Goal: Task Accomplishment & Management: Manage account settings

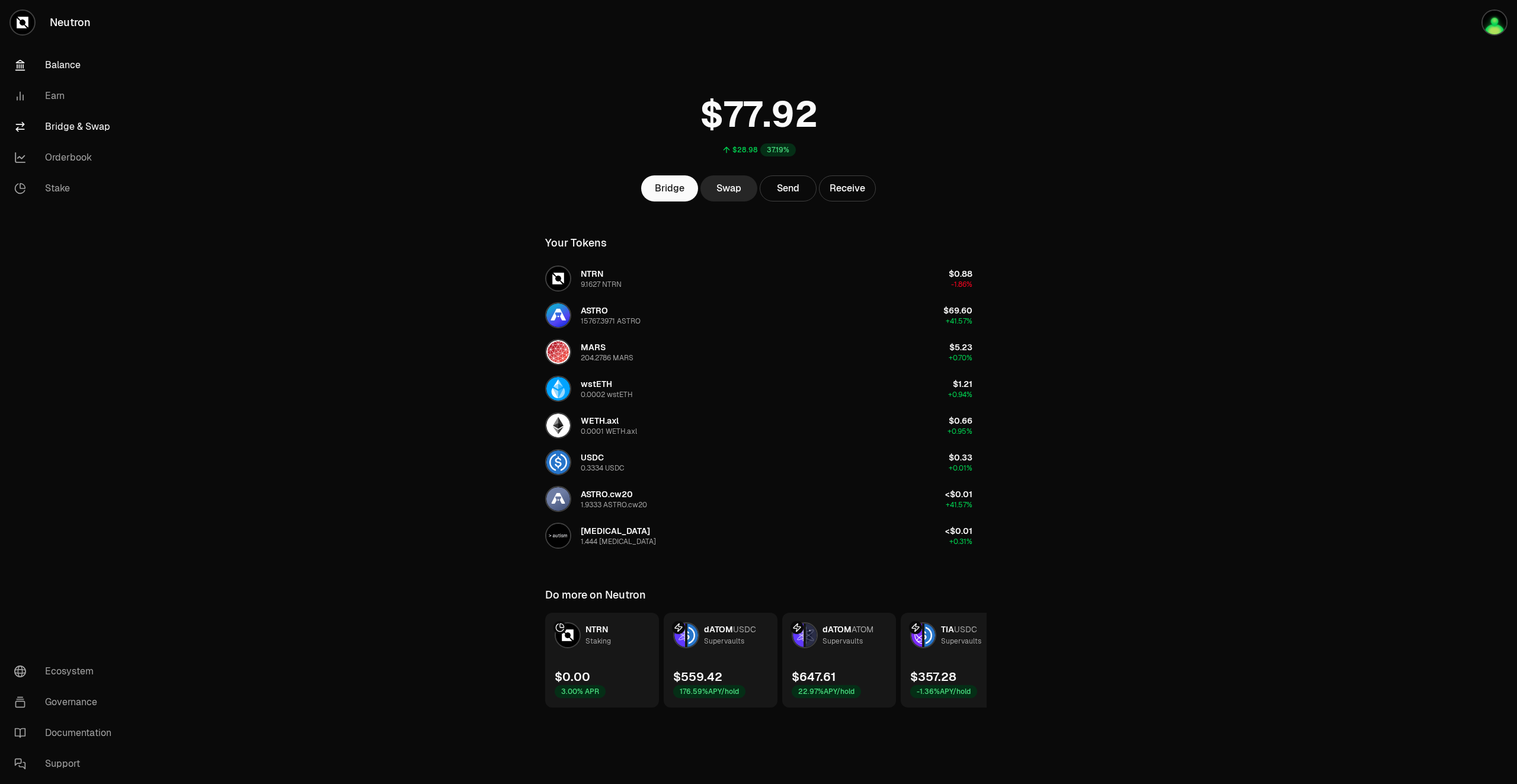
click at [64, 125] on link "Bridge & Swap" at bounding box center [66, 127] width 123 height 31
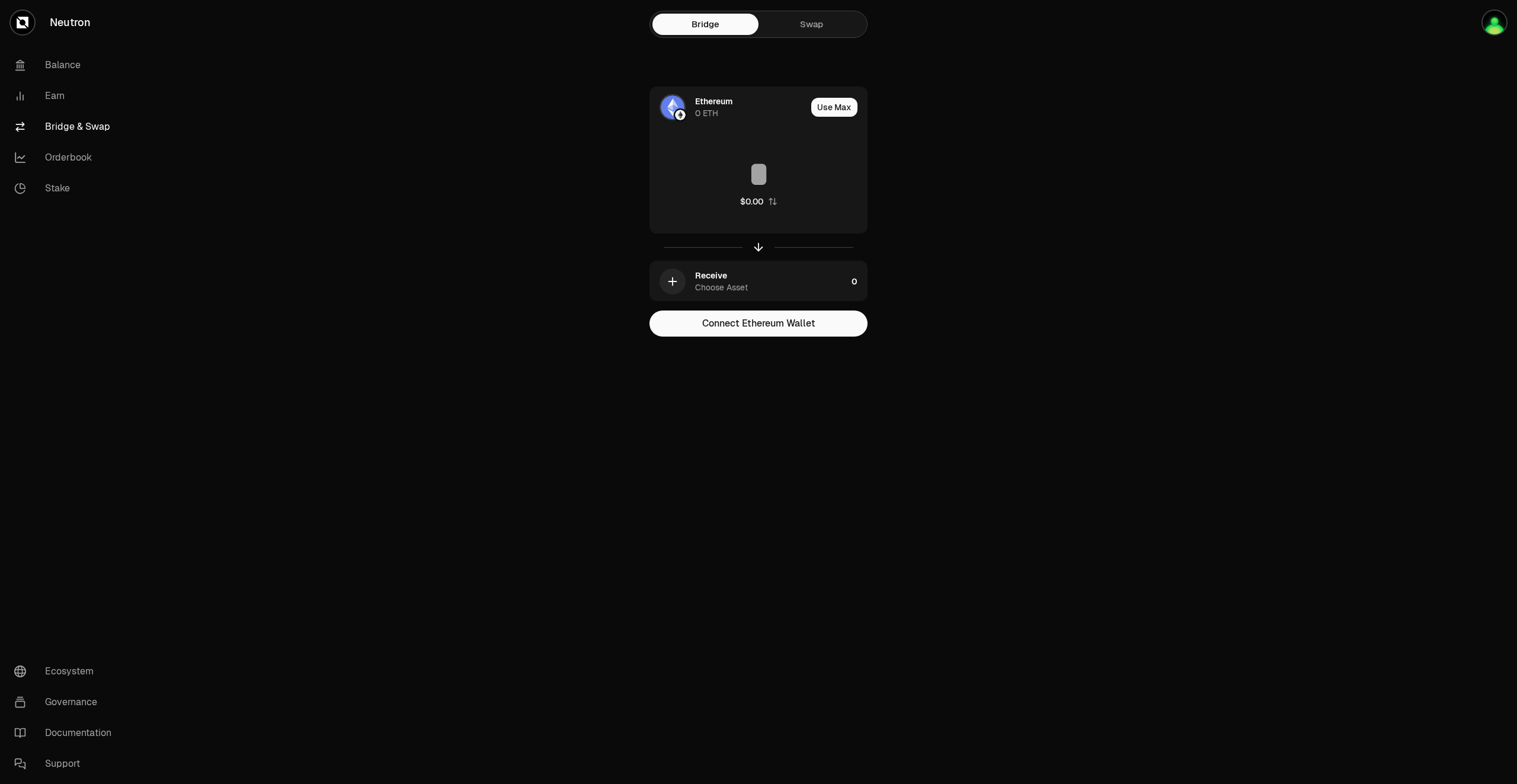
click at [55, 28] on link "Neutron" at bounding box center [66, 22] width 133 height 45
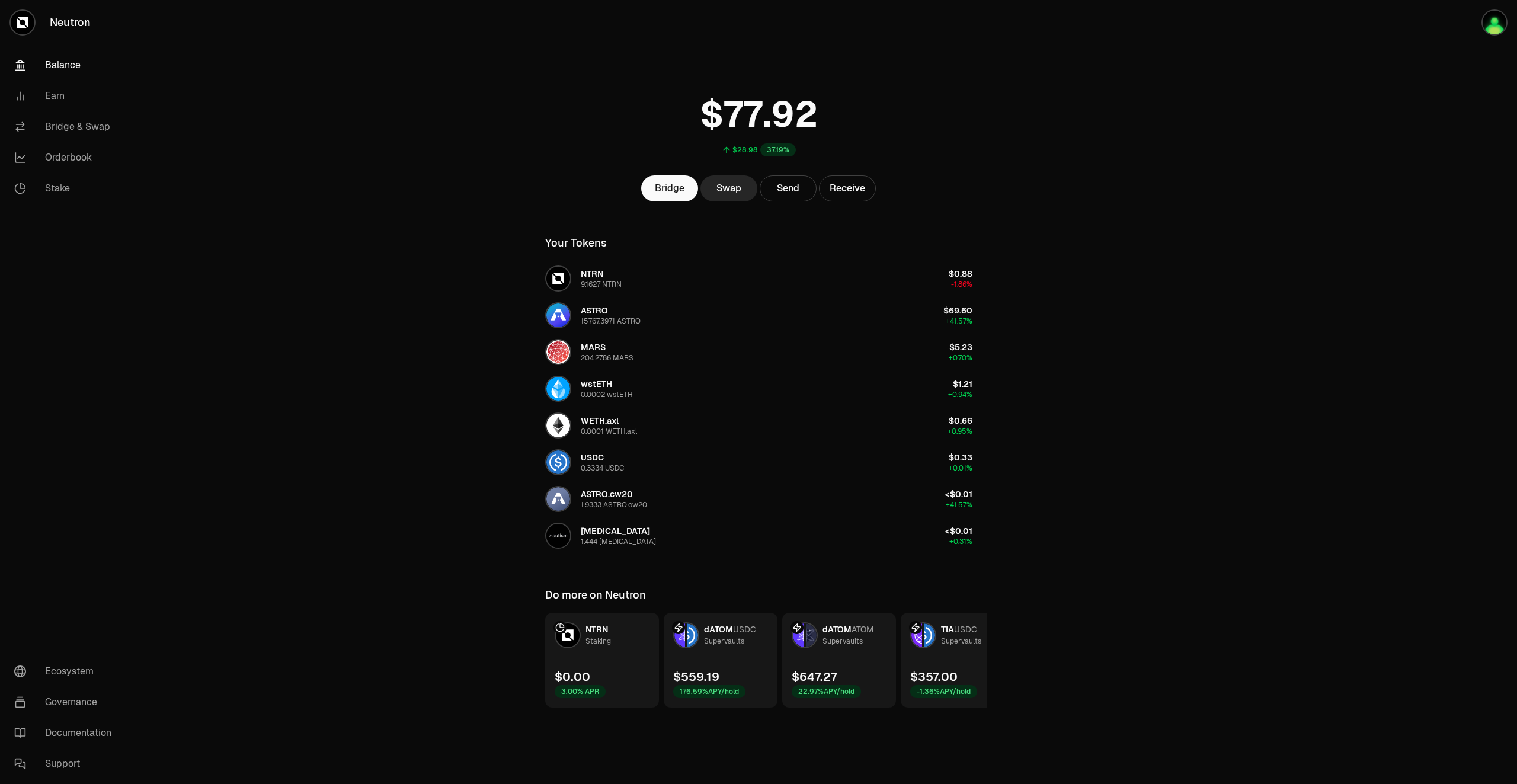
click at [72, 23] on link "Neutron" at bounding box center [66, 22] width 133 height 45
click at [1498, 28] on img "button" at bounding box center [1495, 22] width 24 height 24
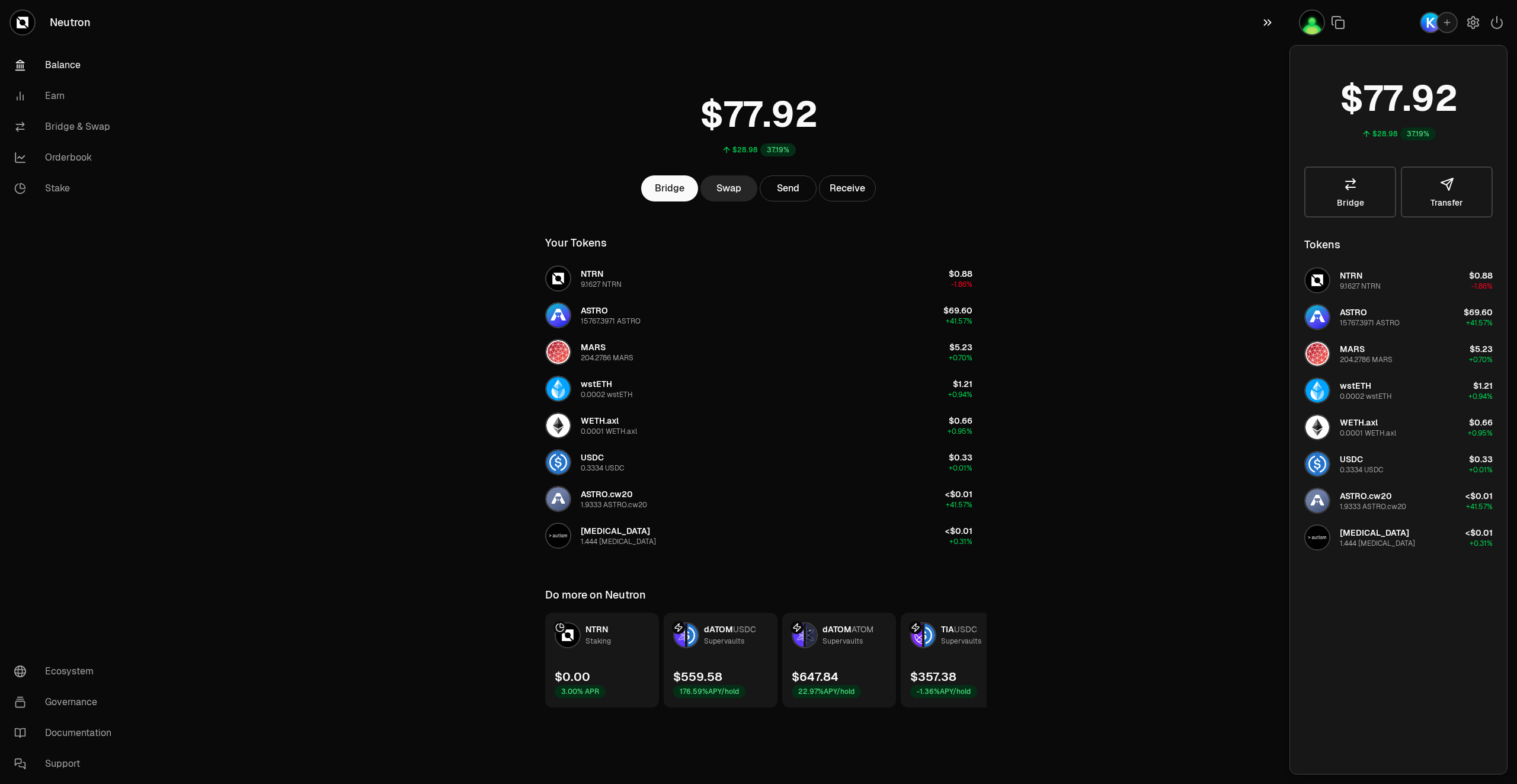
click at [1266, 21] on icon "button" at bounding box center [1268, 22] width 7 height 7
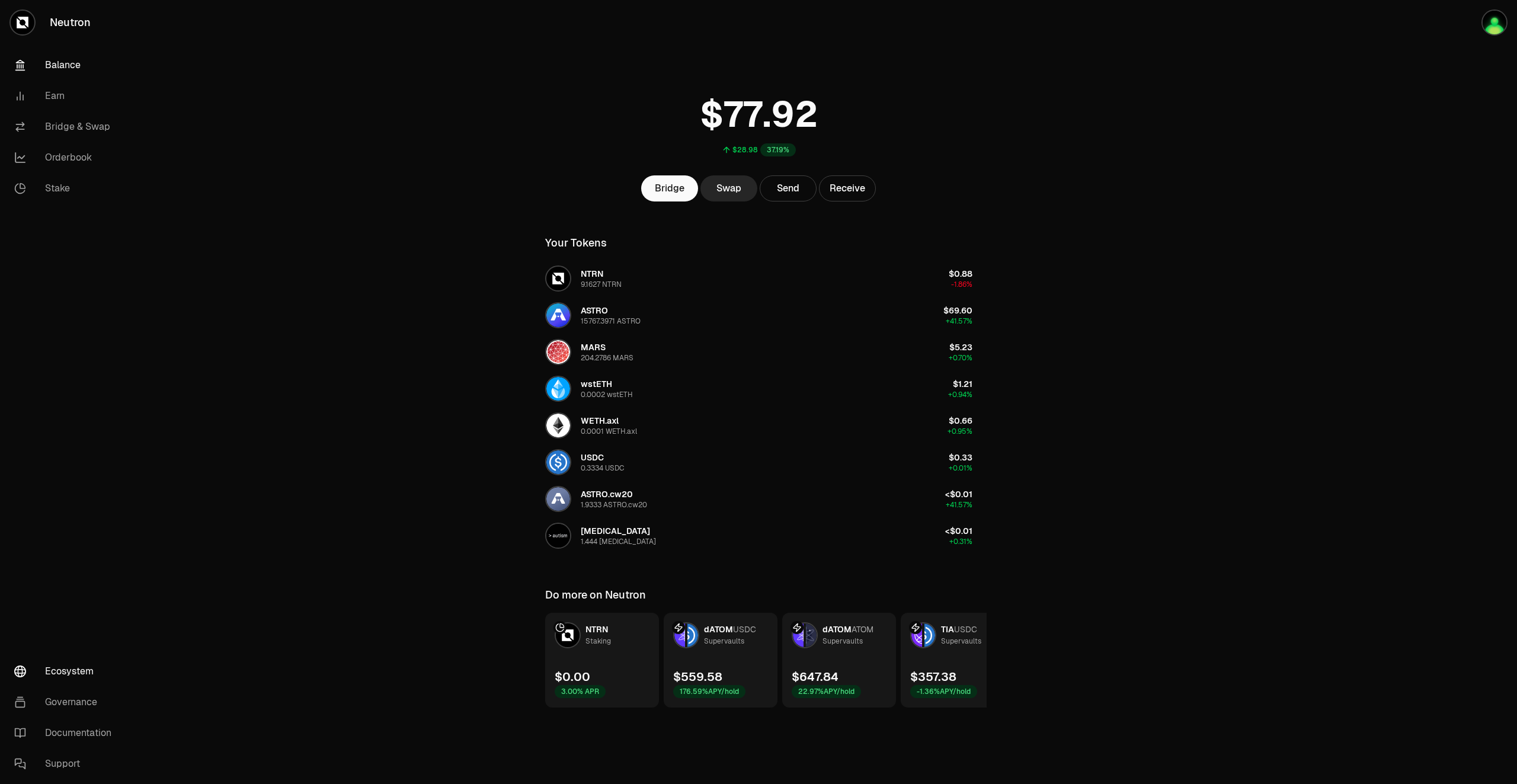
click at [75, 672] on link "Ecosystem" at bounding box center [66, 671] width 123 height 31
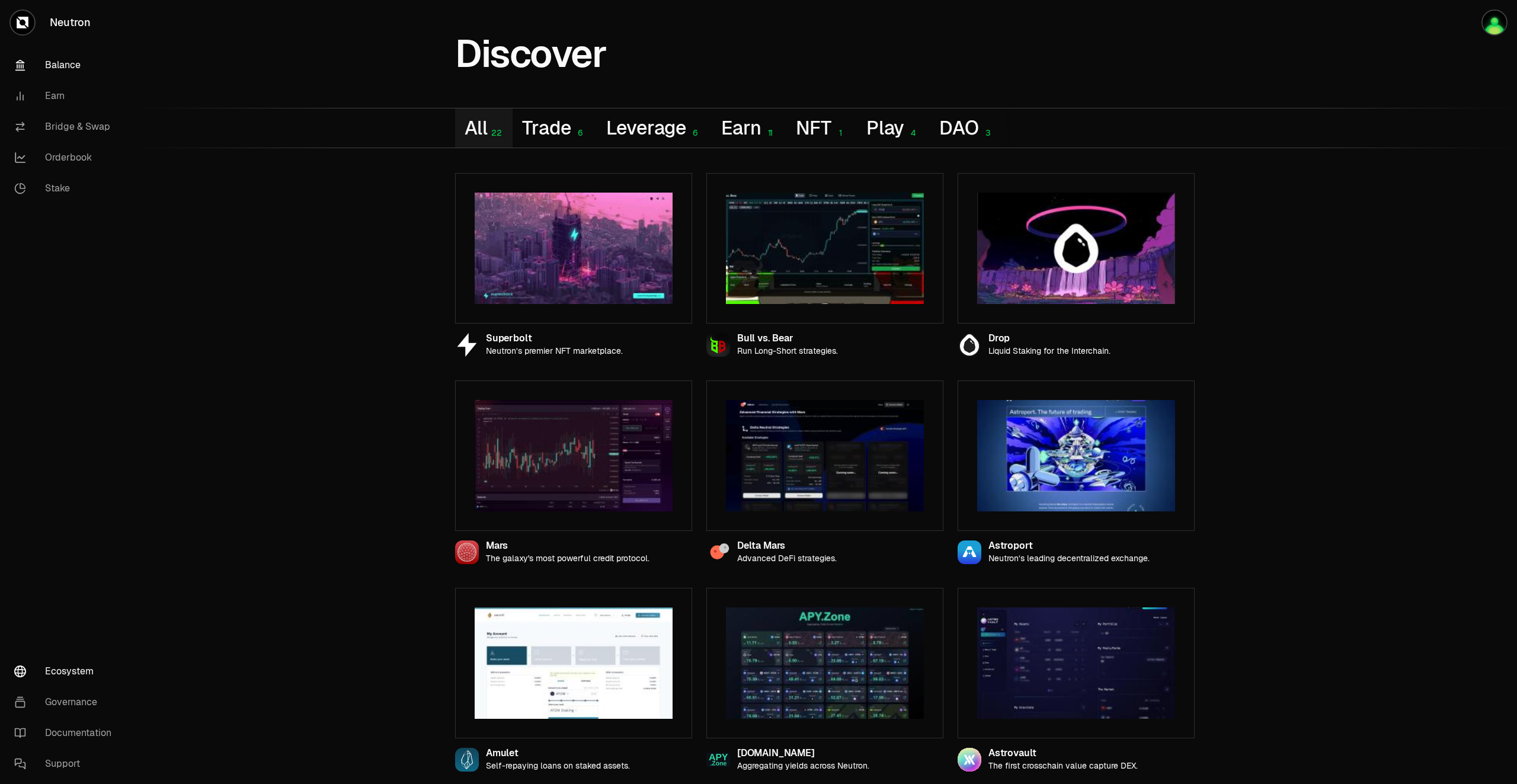
click at [58, 58] on link "Balance" at bounding box center [66, 64] width 123 height 31
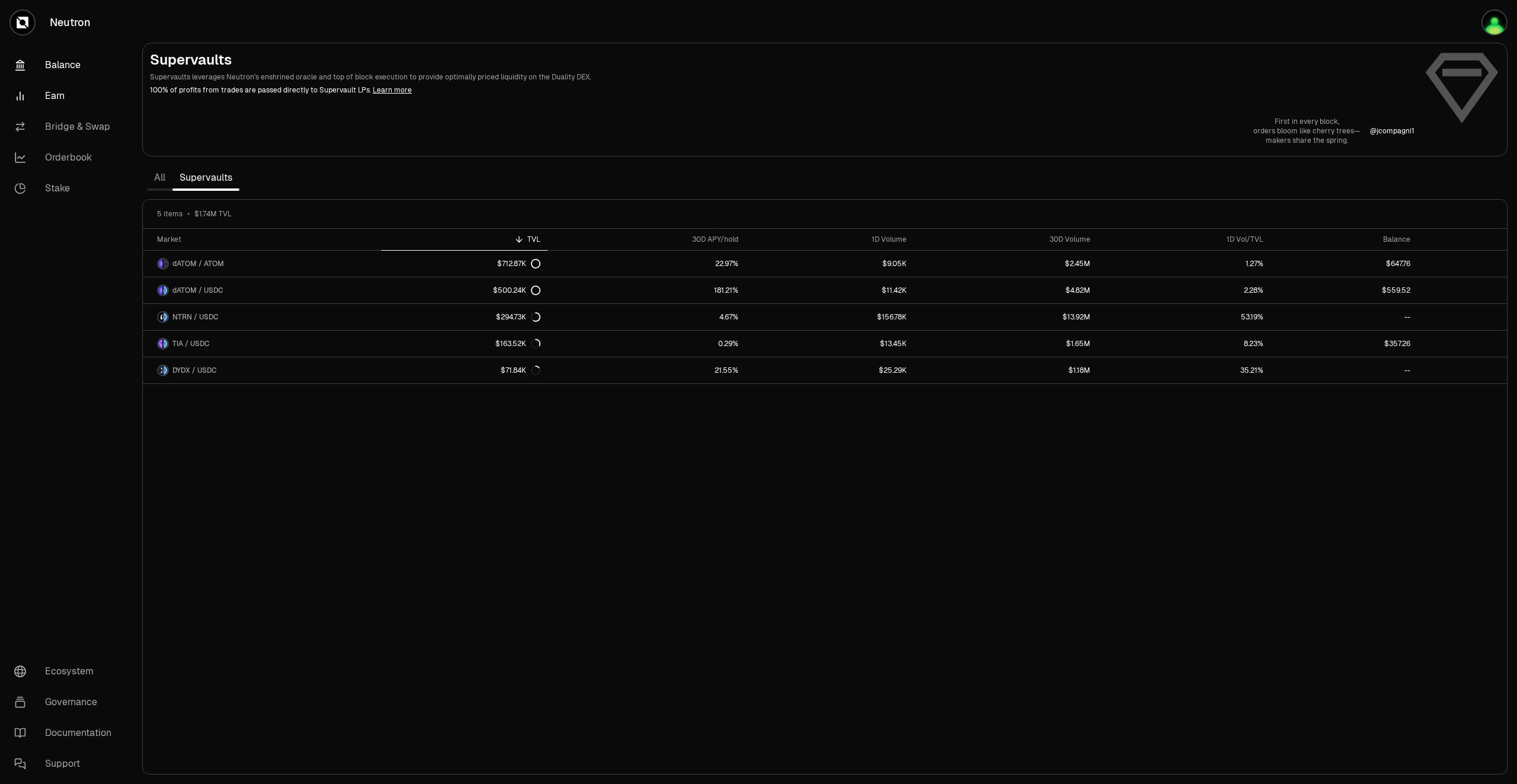
click at [60, 61] on link "Balance" at bounding box center [66, 64] width 123 height 31
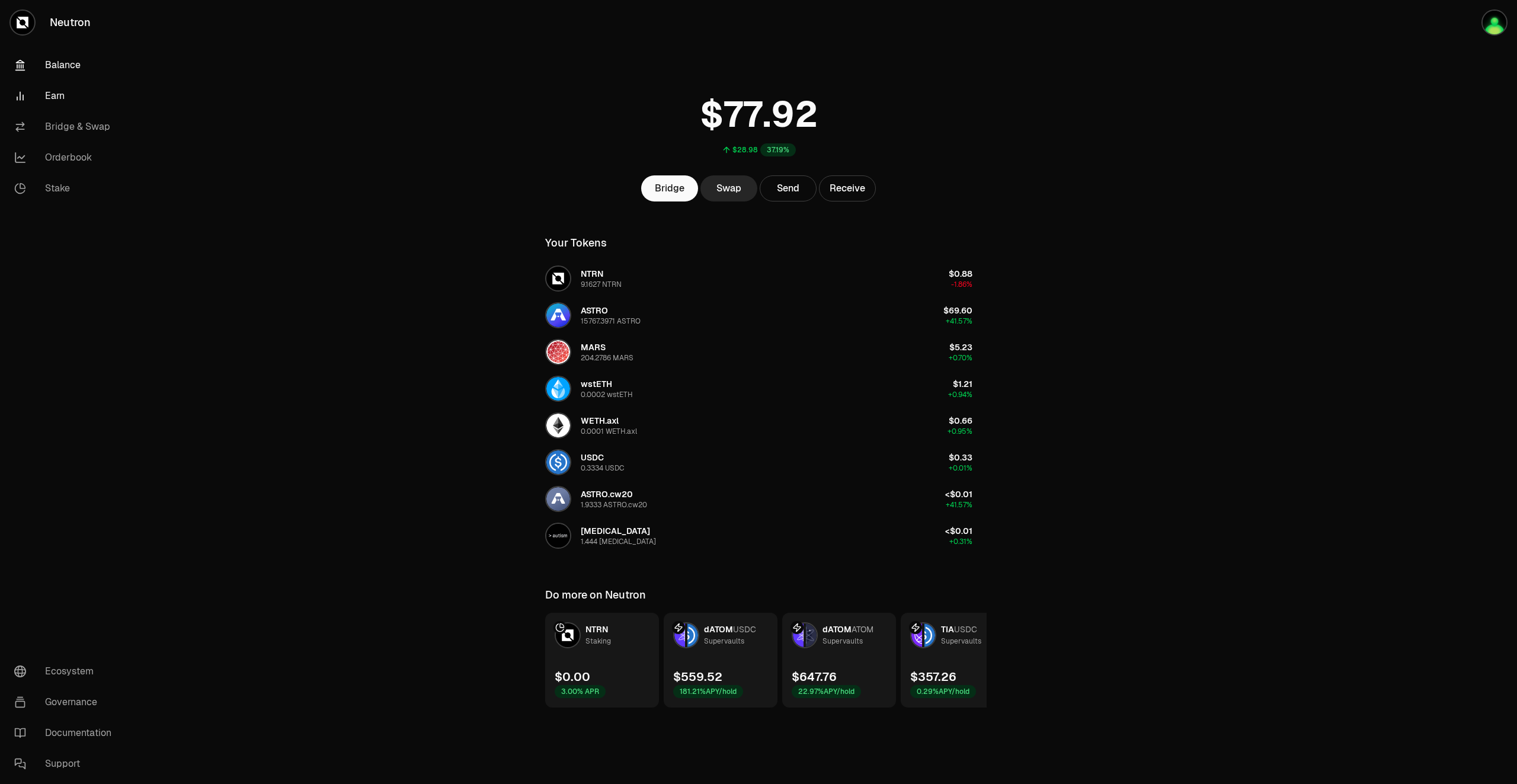
click at [63, 94] on link "Earn" at bounding box center [66, 95] width 123 height 31
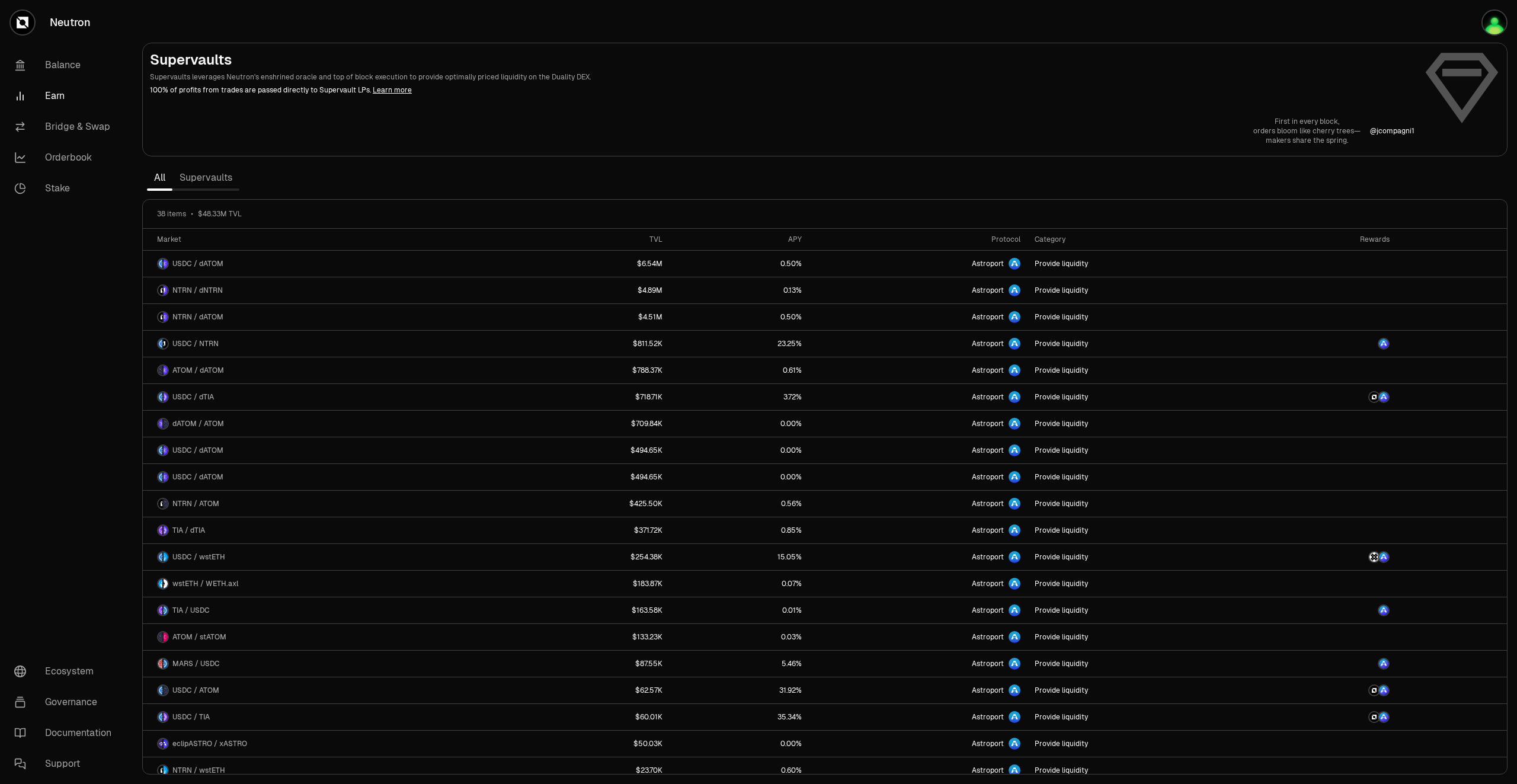
click at [193, 184] on link "Supervaults" at bounding box center [205, 178] width 67 height 24
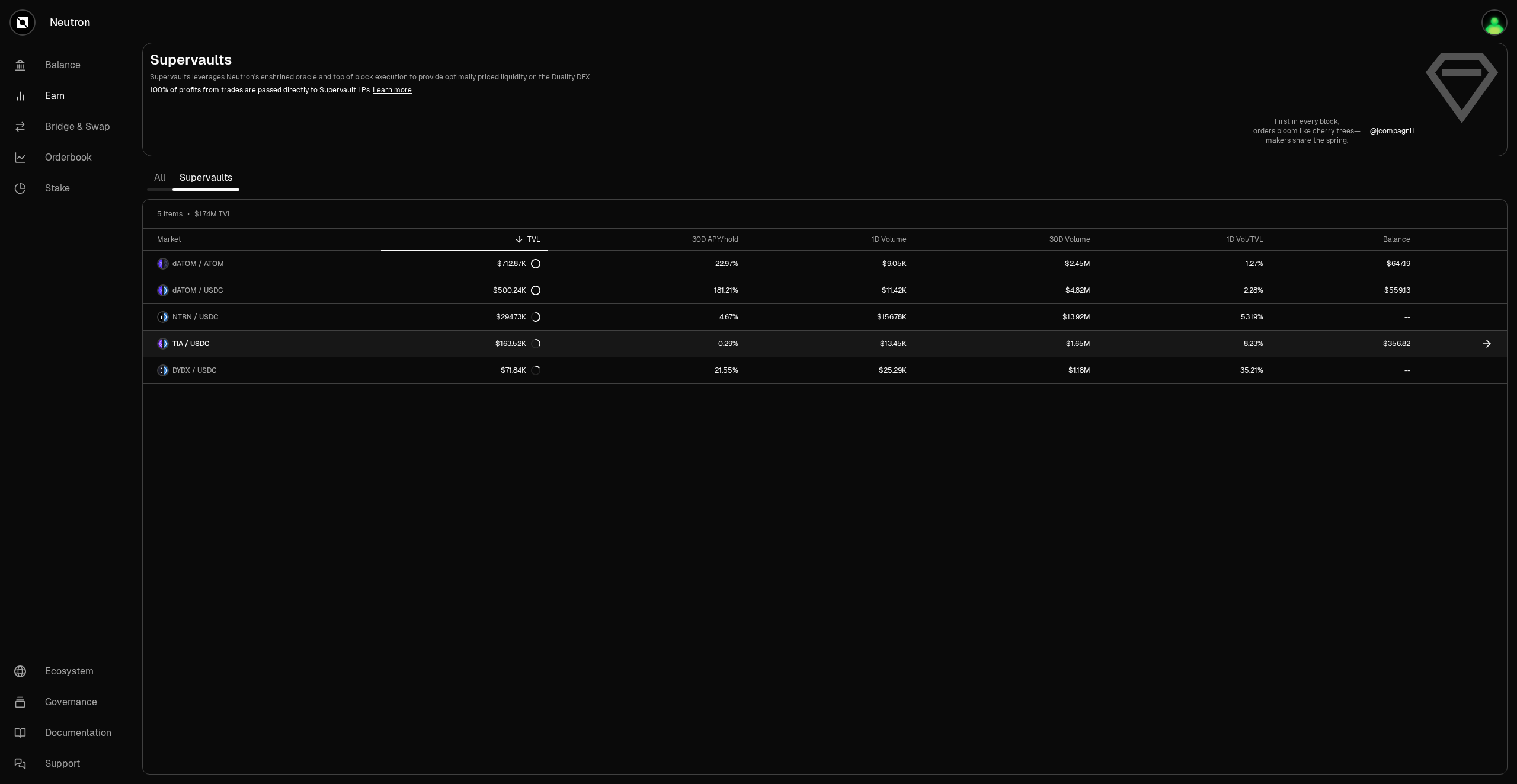
click at [1489, 343] on icon at bounding box center [1487, 344] width 12 height 12
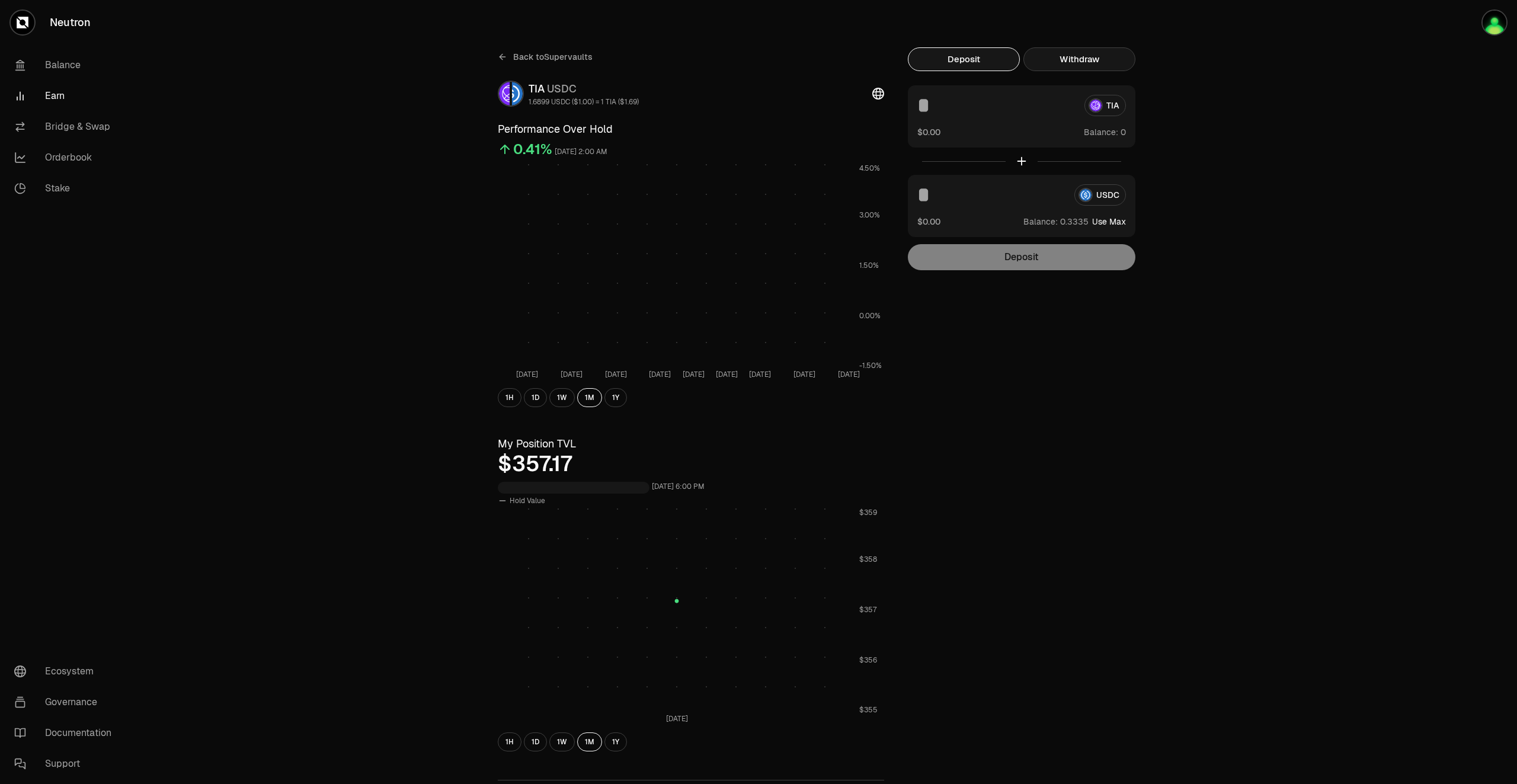
click at [1090, 65] on button "Withdraw" at bounding box center [1079, 59] width 112 height 24
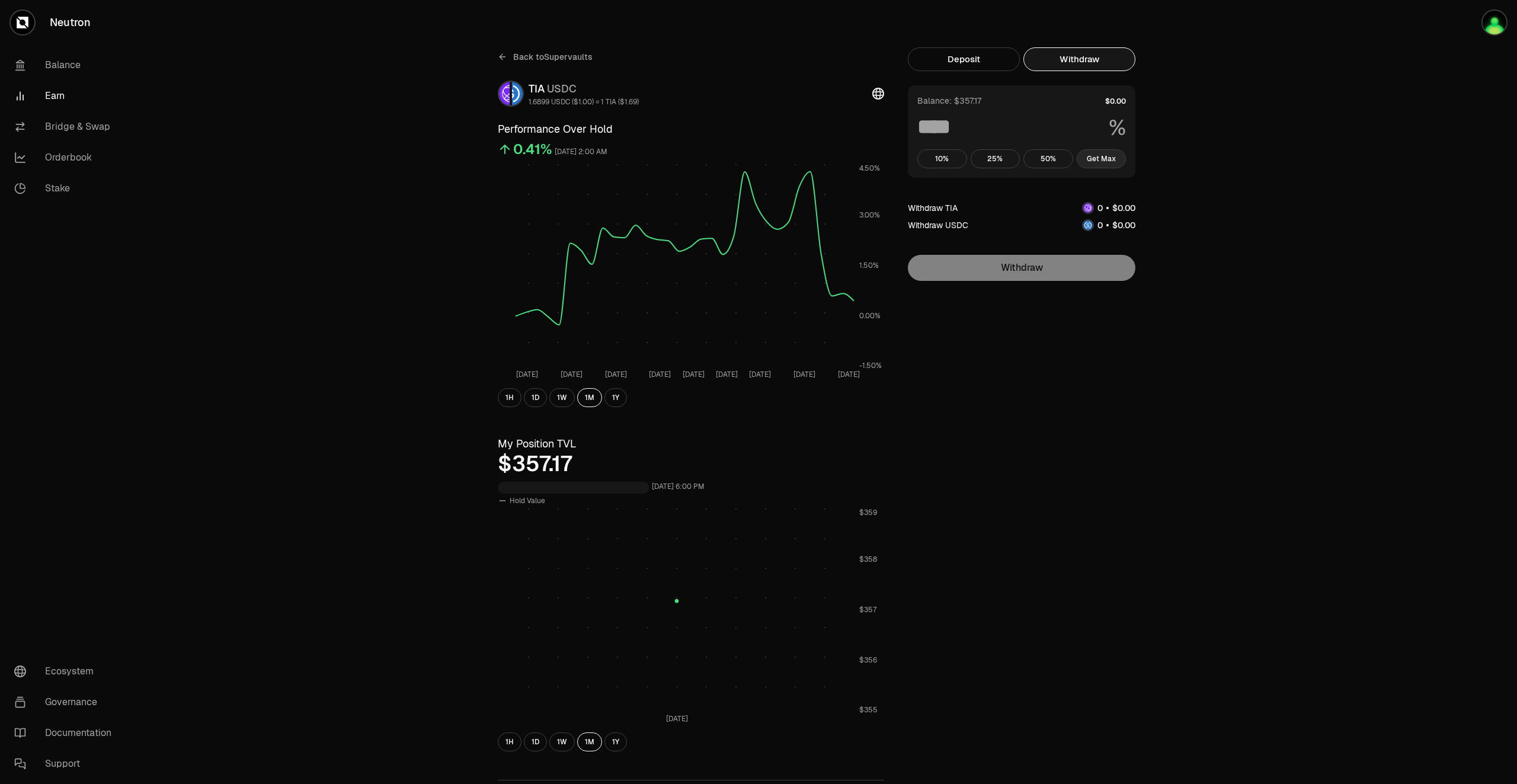
click at [1105, 157] on button "Get Max" at bounding box center [1102, 158] width 49 height 19
type input "***"
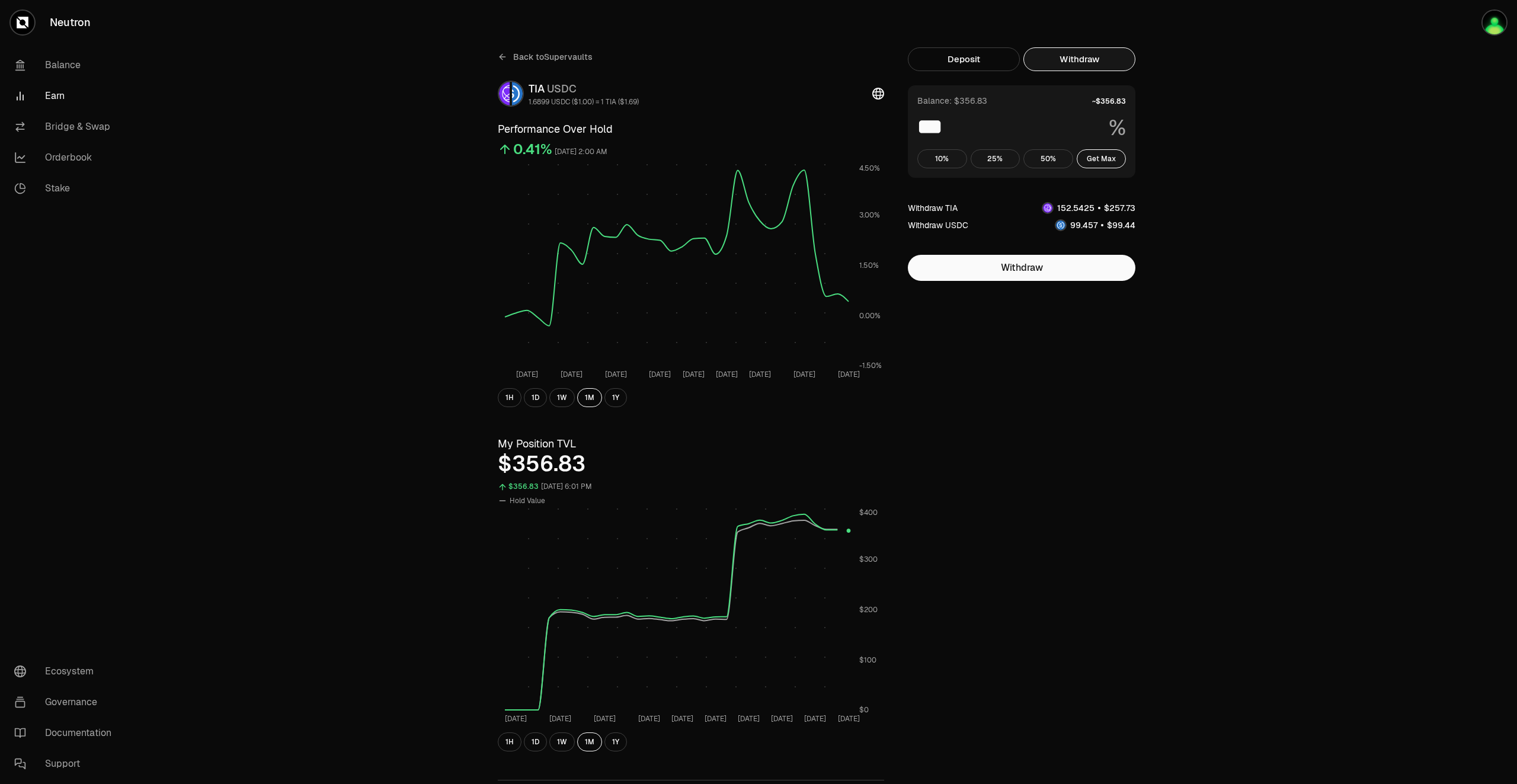
click at [52, 92] on link "Earn" at bounding box center [66, 95] width 123 height 31
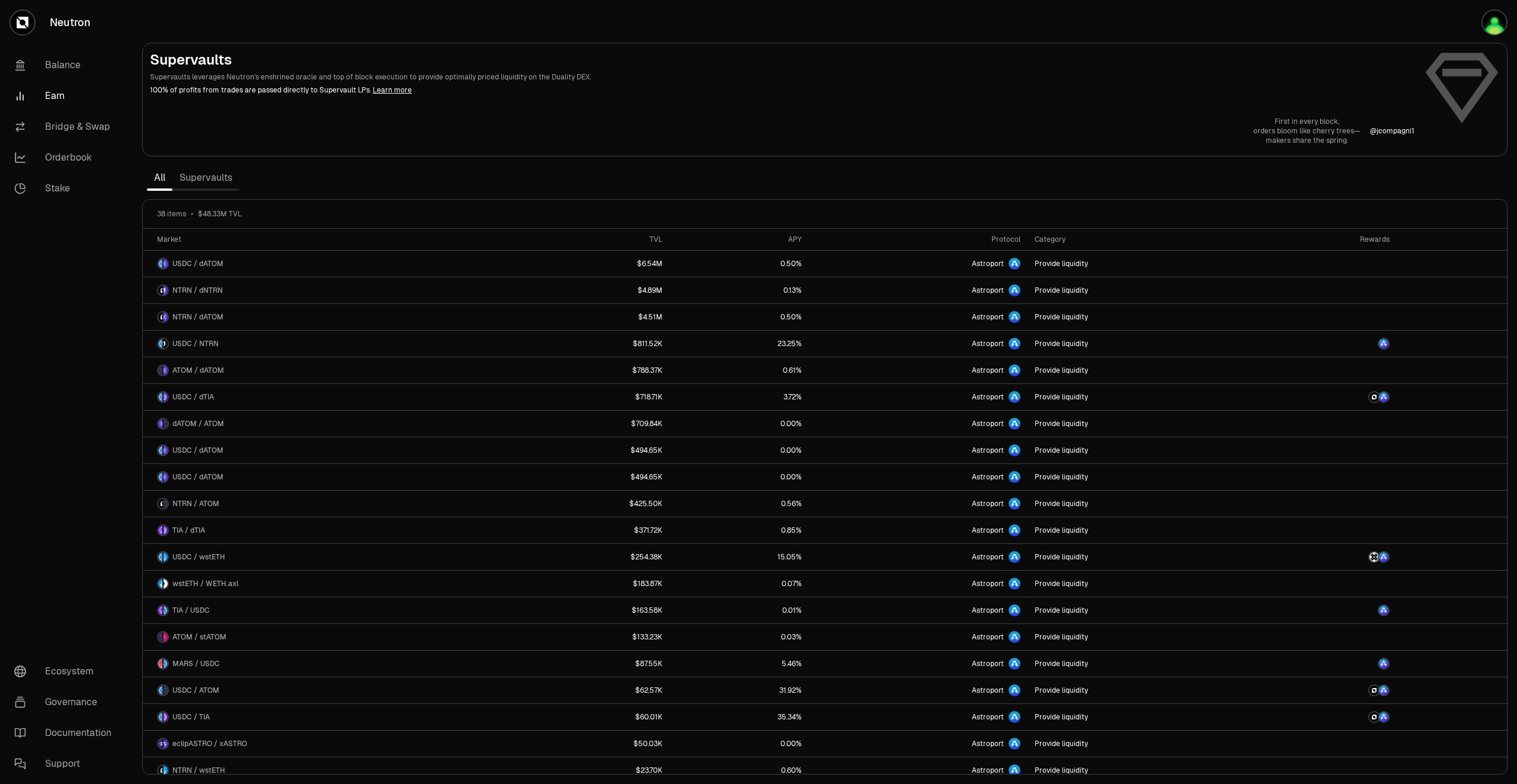
click at [219, 179] on link "Supervaults" at bounding box center [205, 178] width 67 height 24
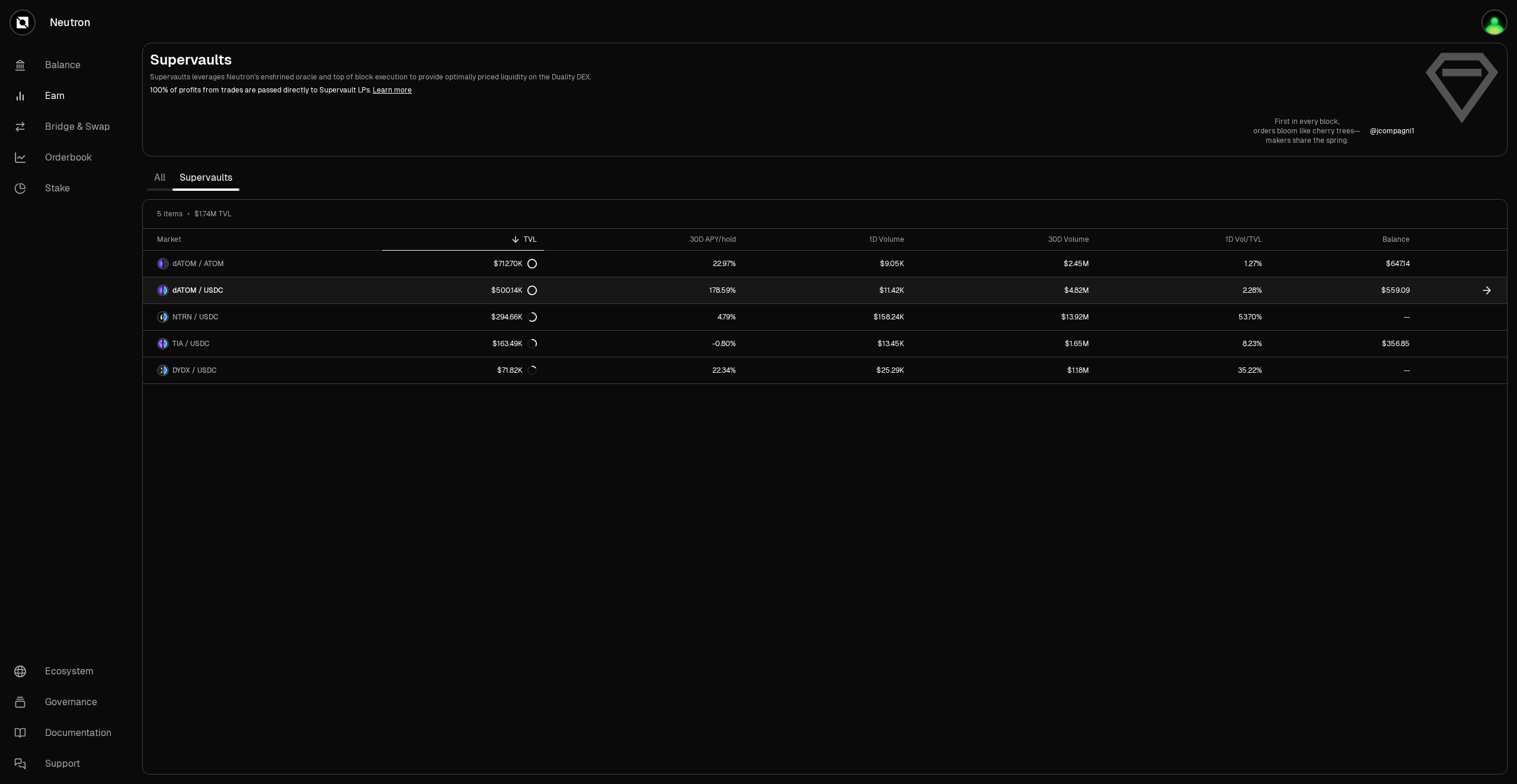
click at [1489, 289] on icon at bounding box center [1489, 290] width 4 height 7
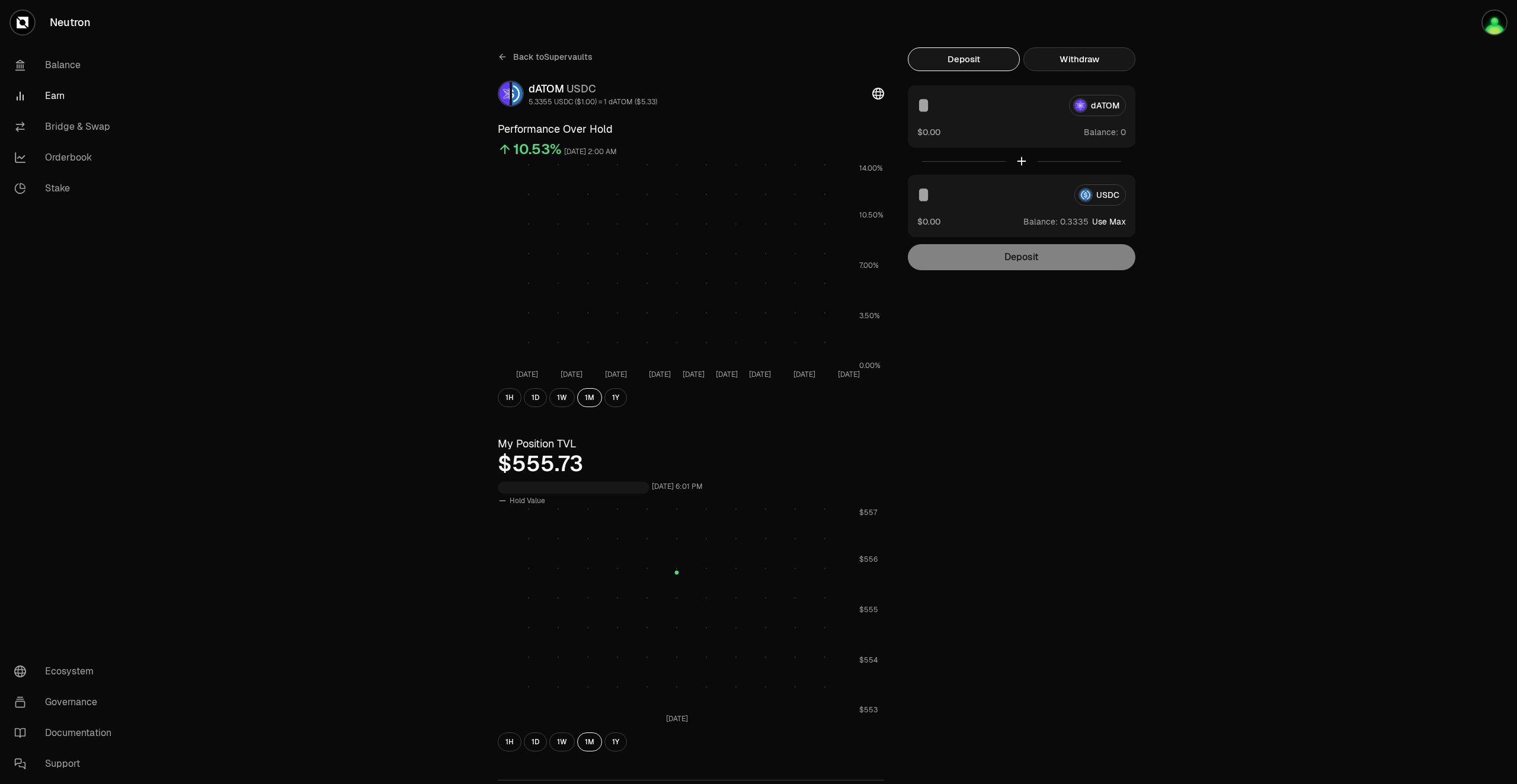
click at [1069, 58] on button "Withdraw" at bounding box center [1079, 59] width 112 height 24
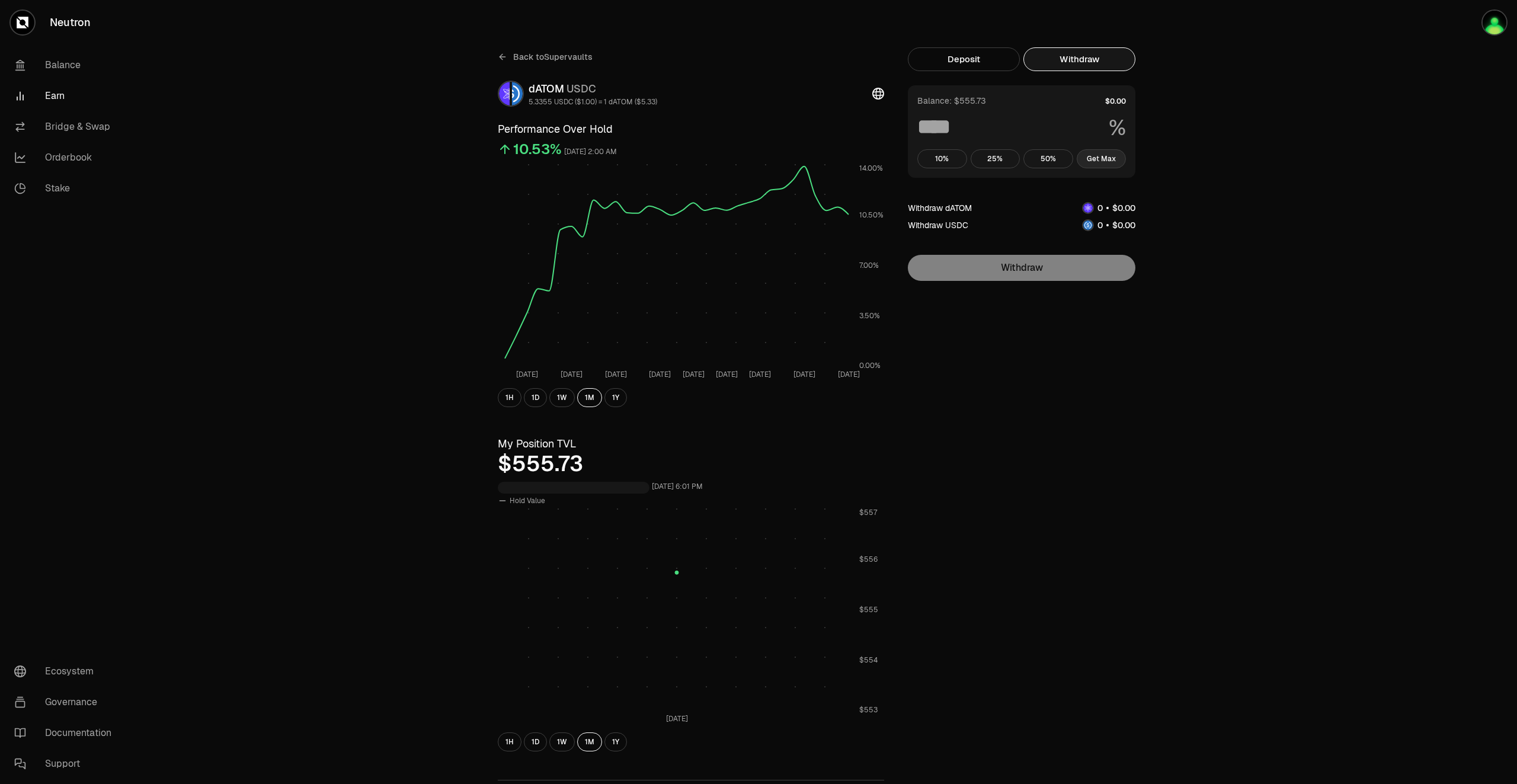
click at [1106, 163] on button "Get Max" at bounding box center [1102, 158] width 49 height 19
type input "***"
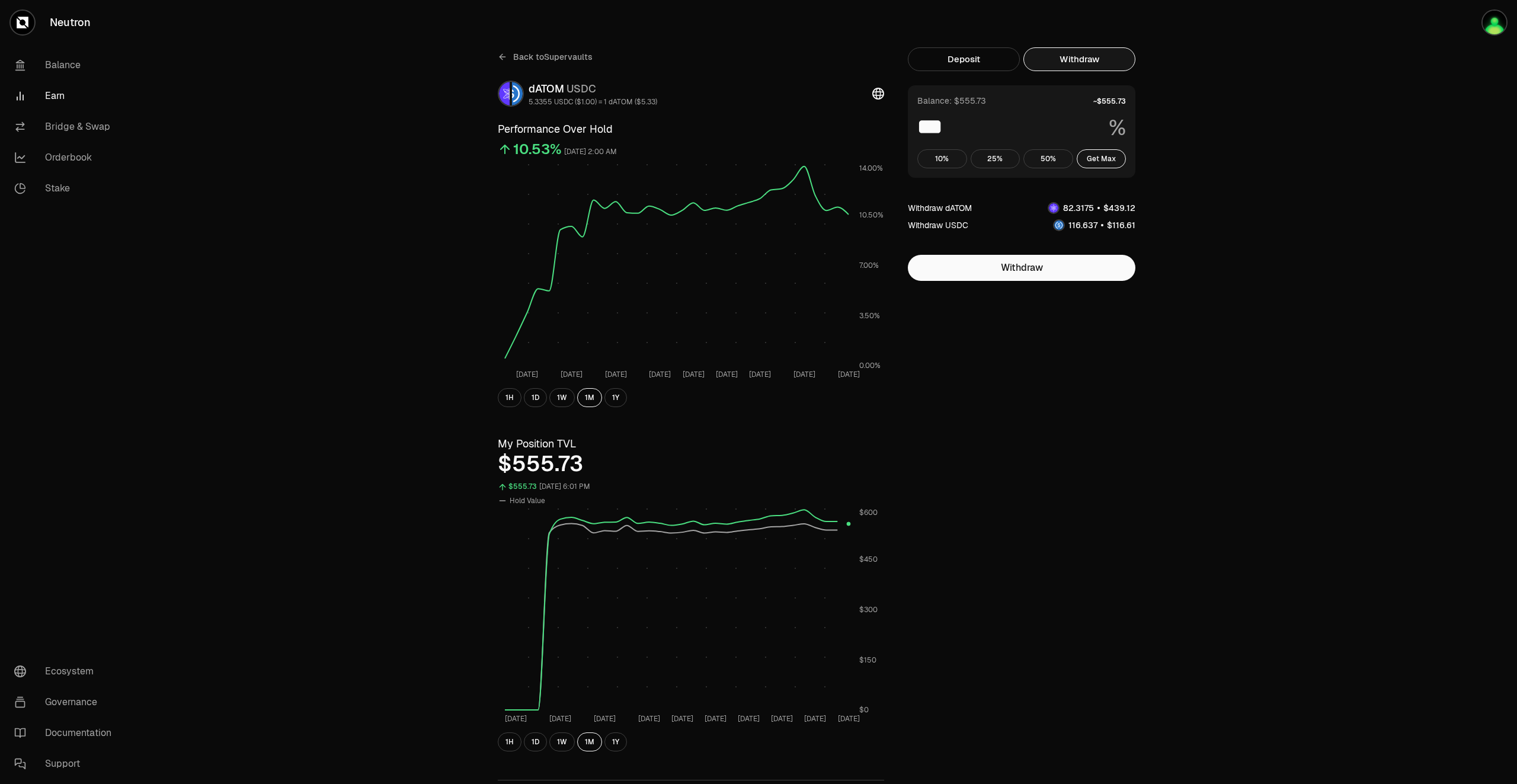
click at [58, 98] on link "Earn" at bounding box center [66, 95] width 123 height 31
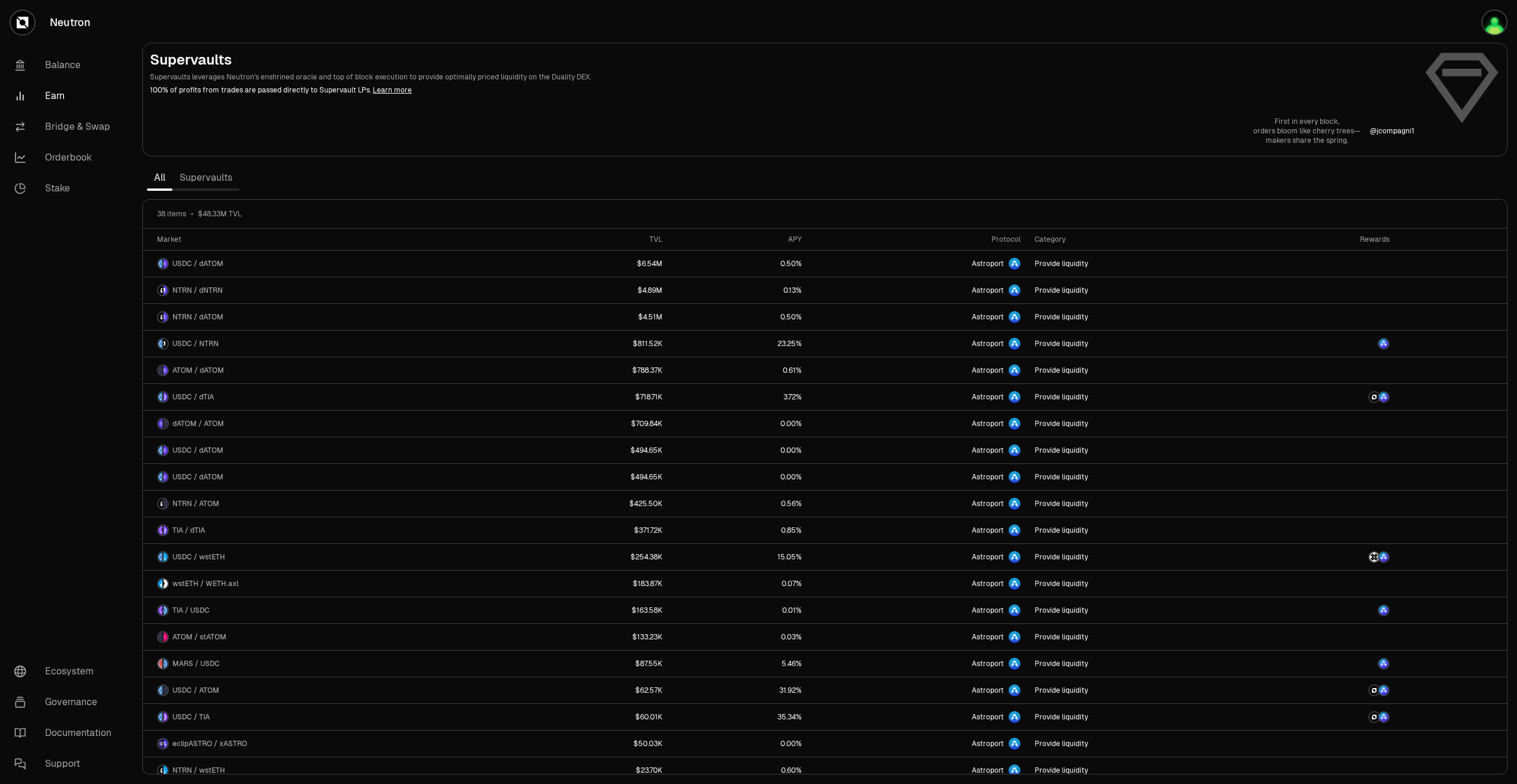
click at [193, 168] on link "Supervaults" at bounding box center [205, 178] width 67 height 24
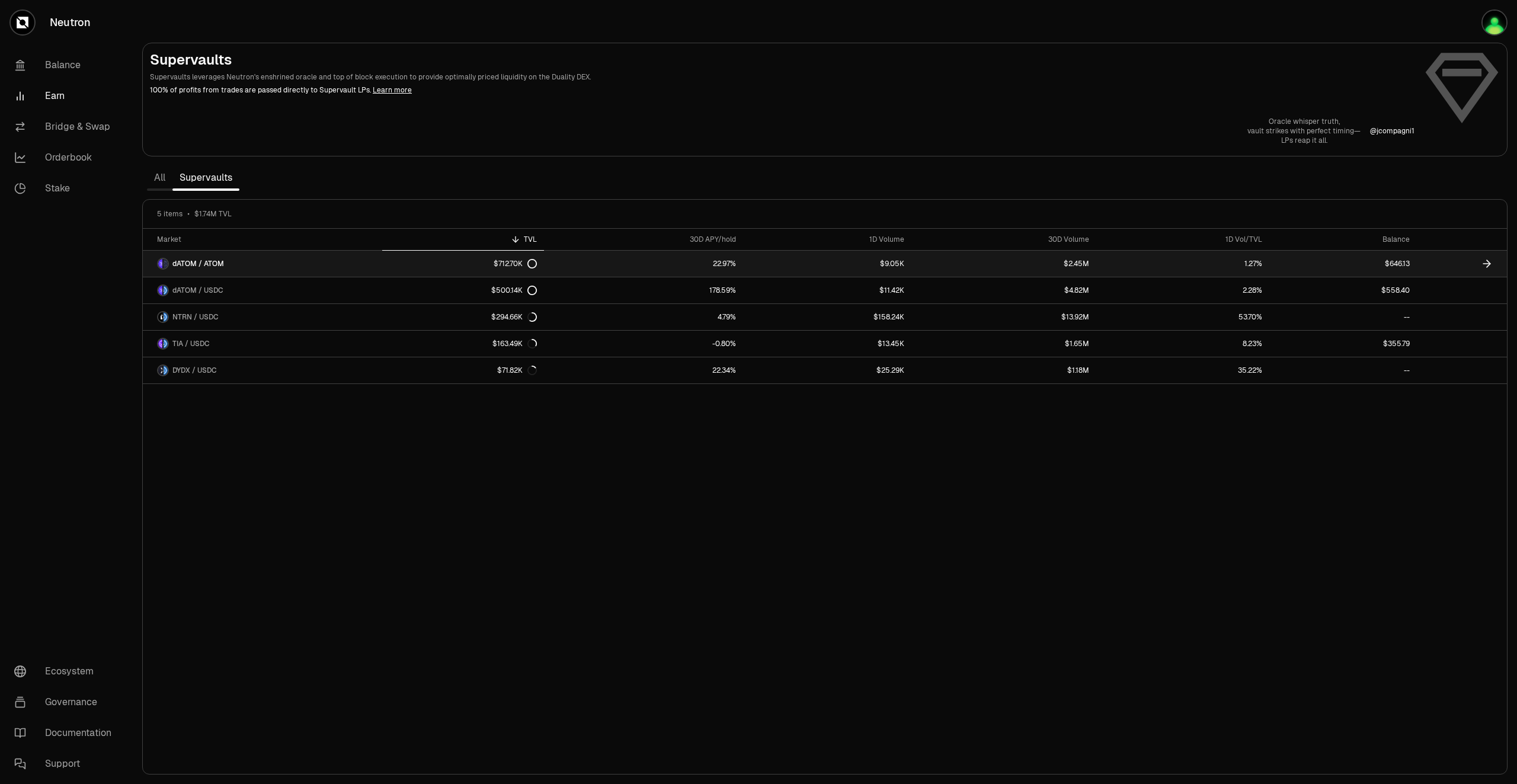
click at [1489, 262] on icon at bounding box center [1489, 263] width 4 height 7
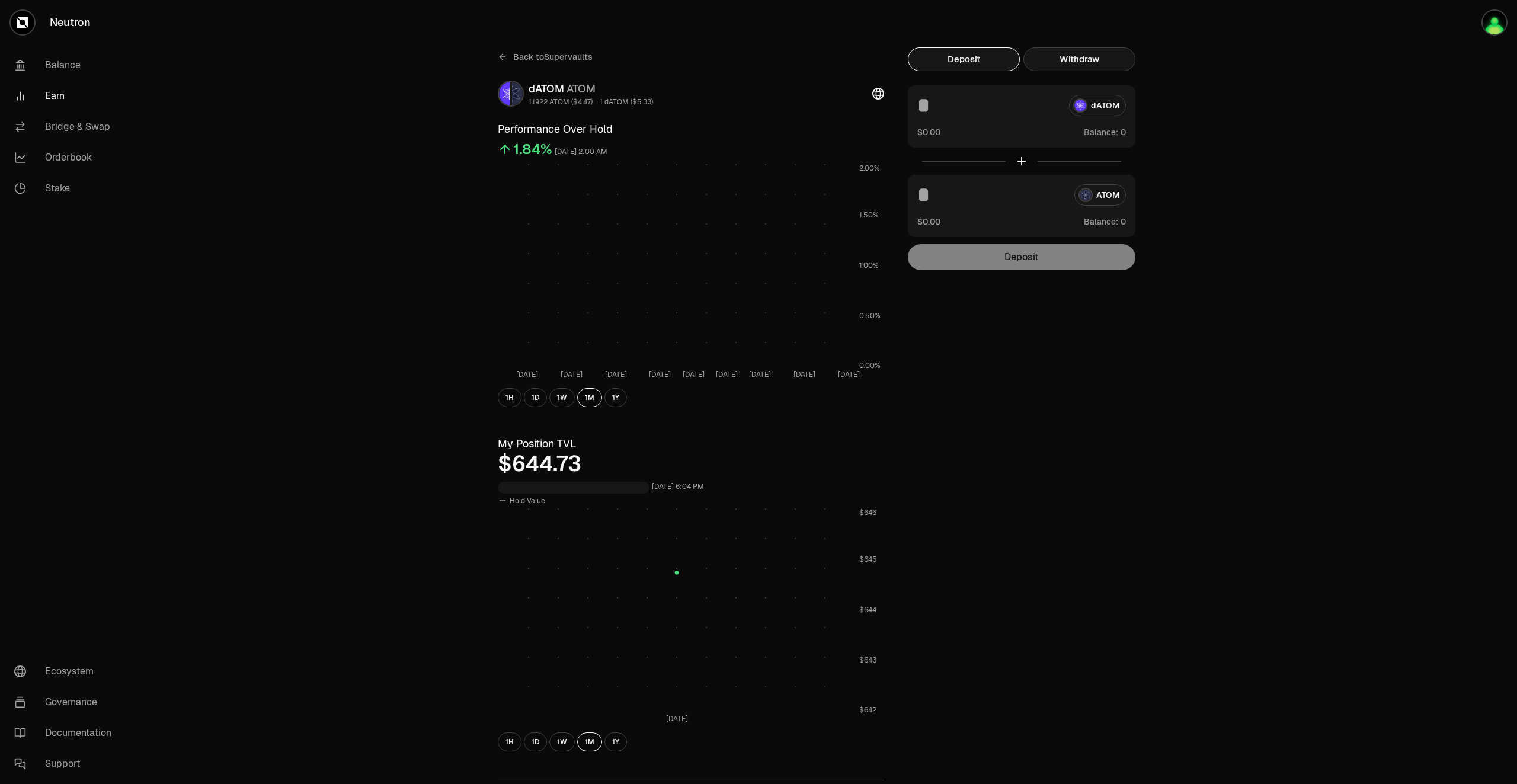
click at [1080, 64] on button "Withdraw" at bounding box center [1079, 59] width 112 height 24
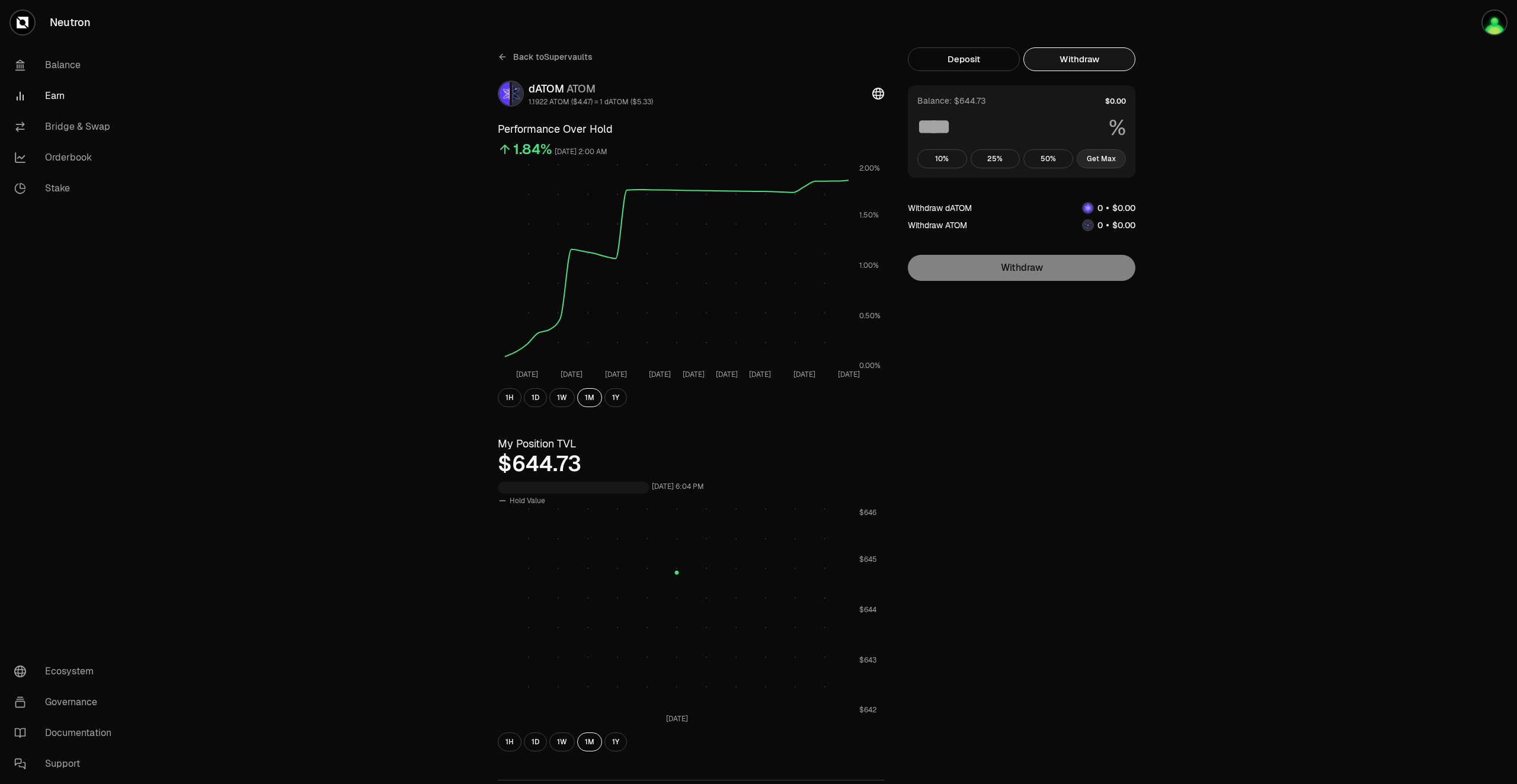
click at [1105, 158] on button "Get Max" at bounding box center [1102, 158] width 49 height 19
type input "***"
